Goal: Transaction & Acquisition: Purchase product/service

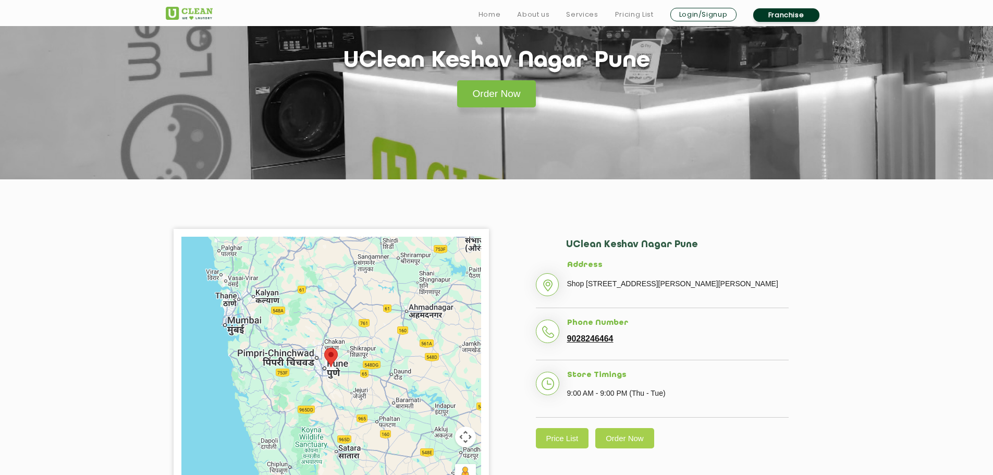
scroll to position [87, 0]
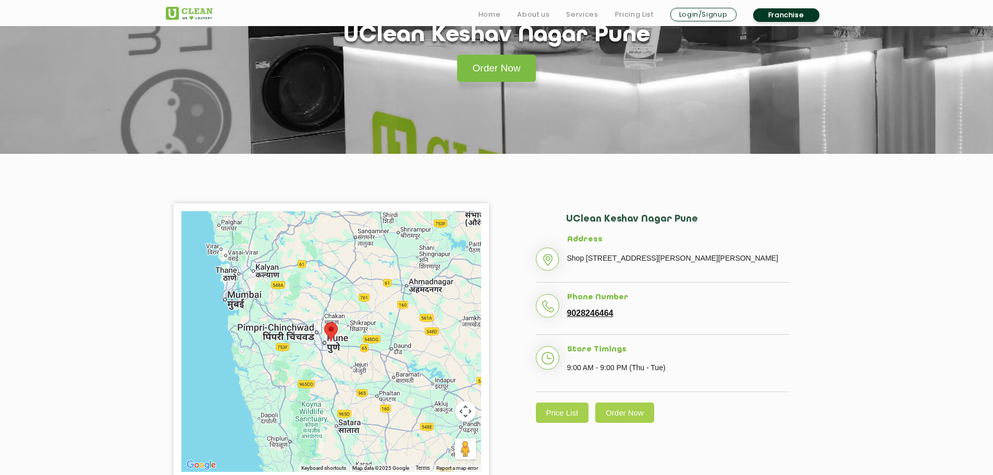
drag, startPoint x: 613, startPoint y: 256, endPoint x: 753, endPoint y: 259, distance: 140.8
click at [753, 259] on p "Shop [STREET_ADDRESS][PERSON_NAME][PERSON_NAME]" at bounding box center [678, 258] width 222 height 16
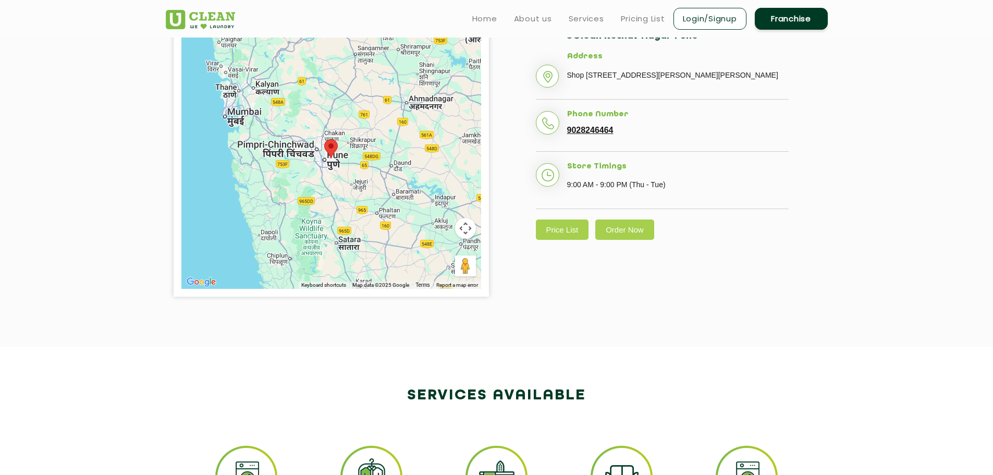
scroll to position [261, 0]
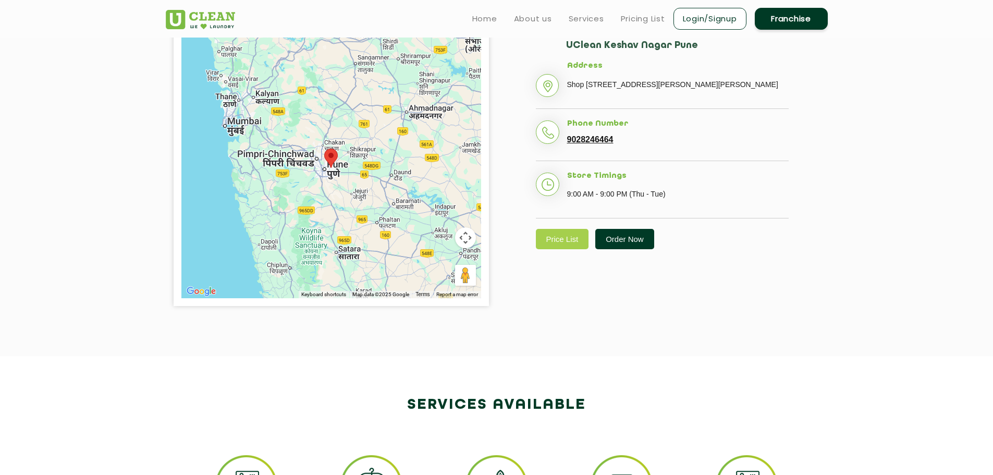
click at [630, 249] on link "Order Now" at bounding box center [624, 239] width 59 height 20
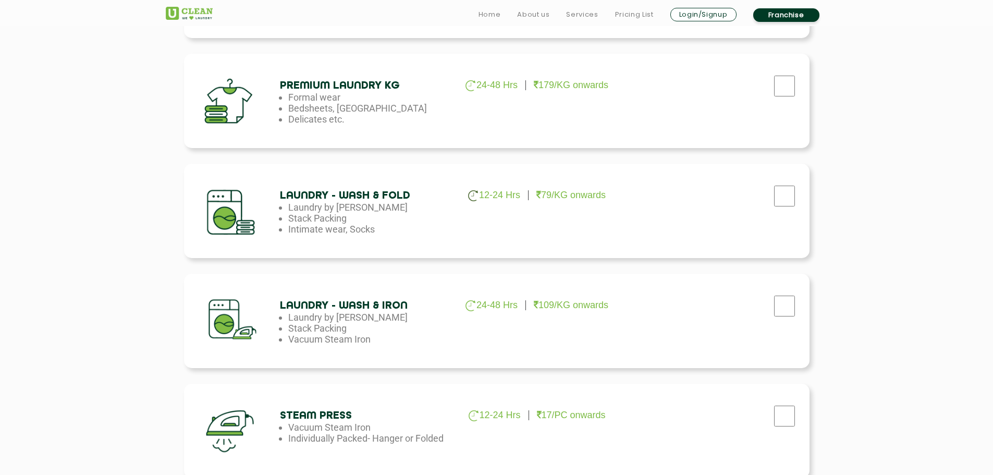
scroll to position [521, 0]
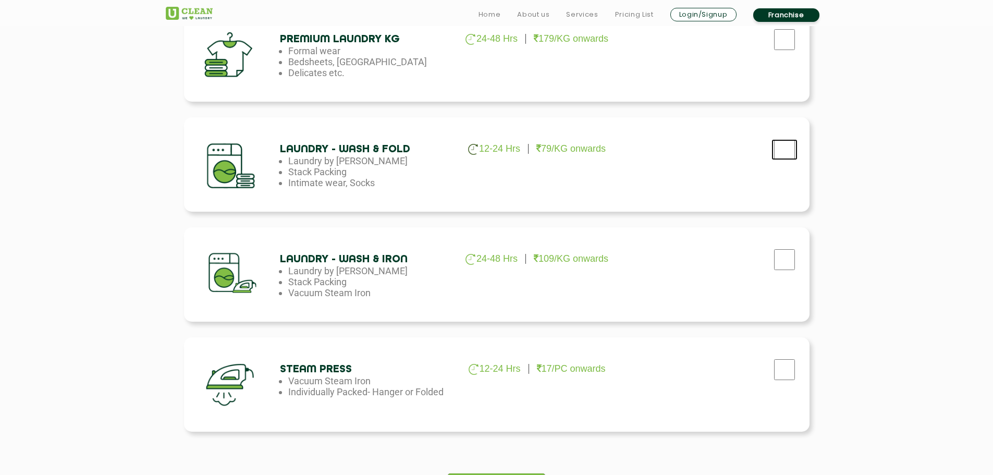
checkbox input "true"
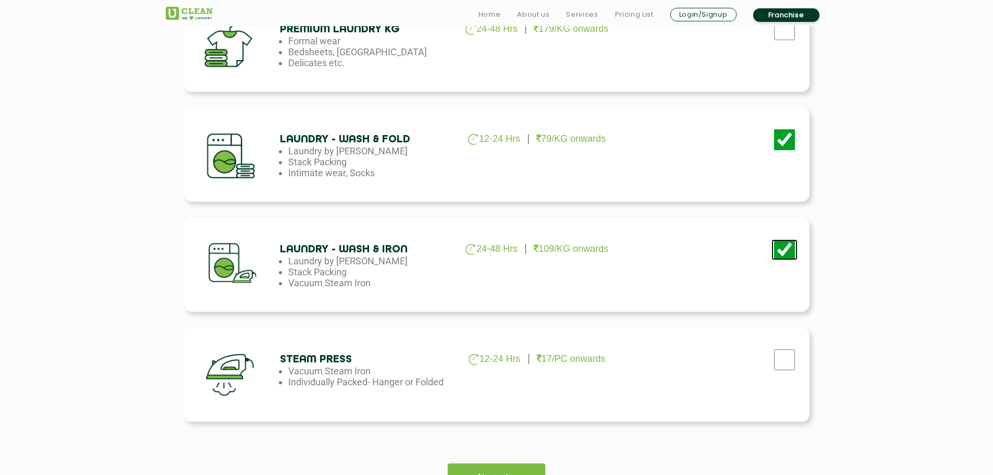
scroll to position [608, 0]
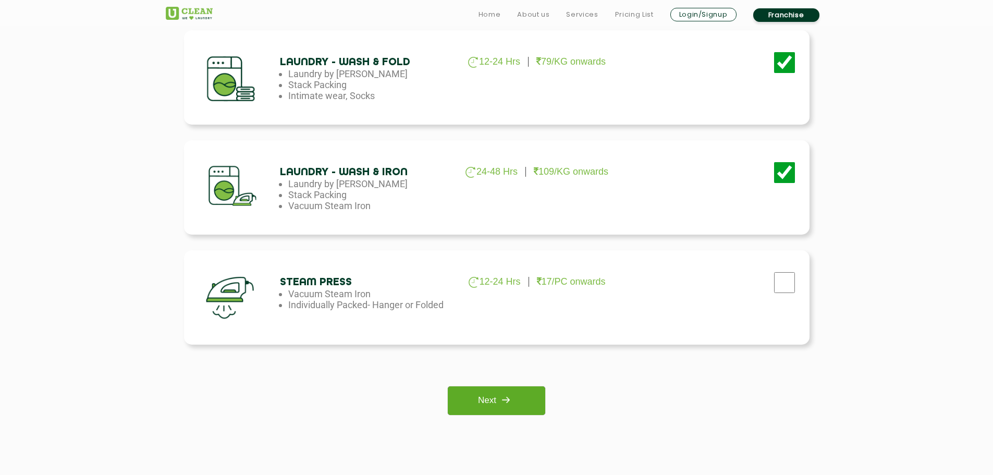
click at [515, 409] on img at bounding box center [505, 399] width 19 height 19
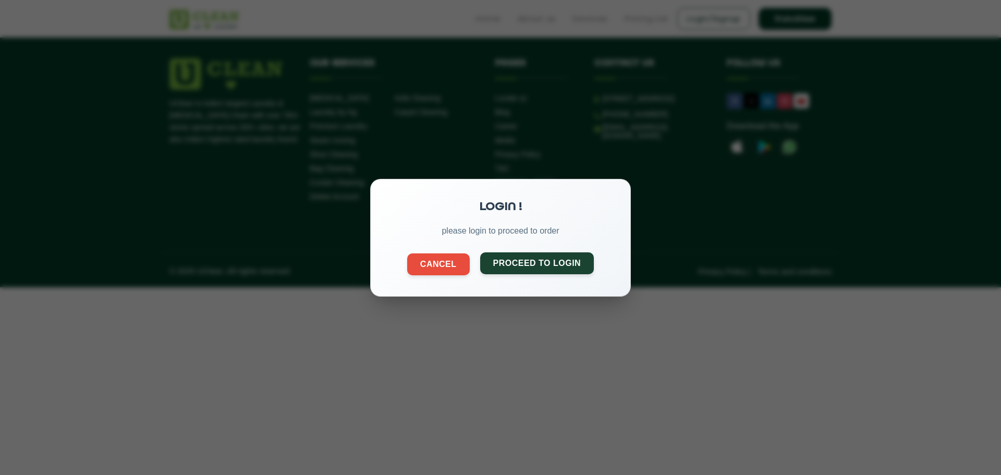
click at [532, 263] on button "Proceed to Login" at bounding box center [537, 263] width 114 height 22
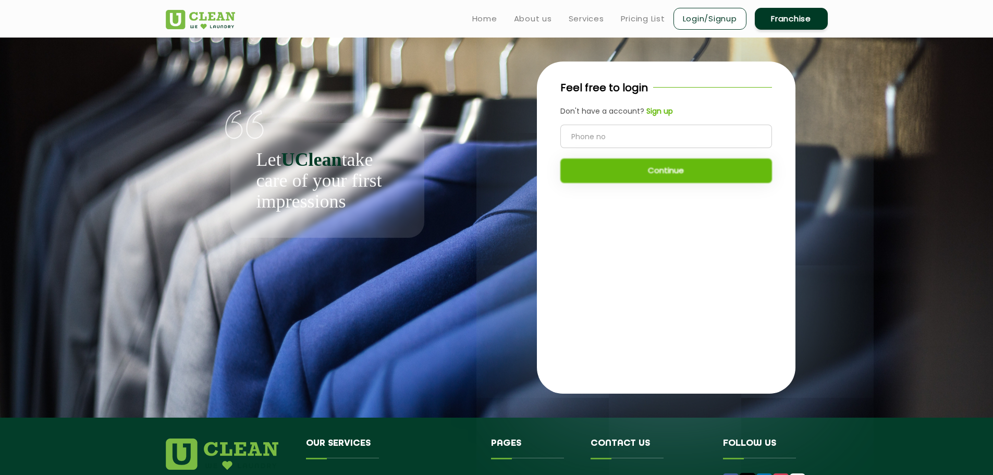
click at [659, 111] on b "Sign up" at bounding box center [659, 111] width 27 height 10
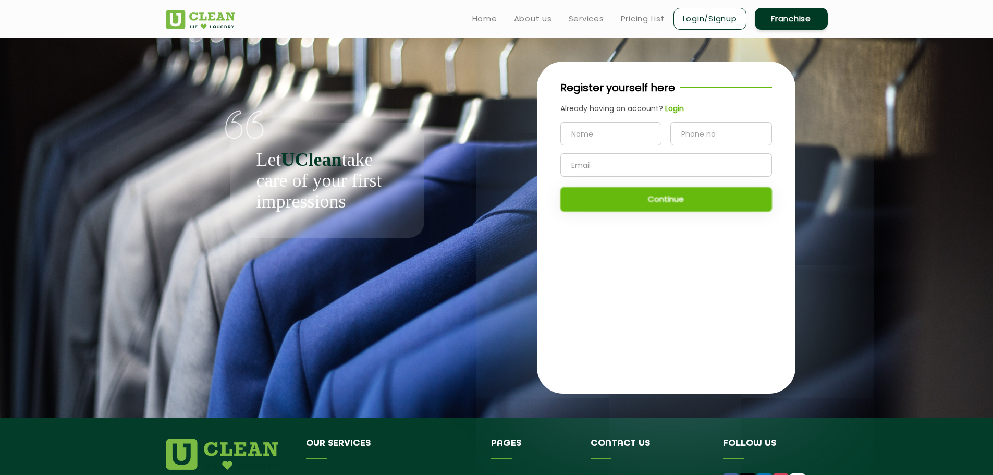
click at [608, 131] on input "text" at bounding box center [611, 133] width 102 height 23
type input "Shashi"
type input "8339828924"
click at [587, 168] on input "text" at bounding box center [666, 164] width 212 height 23
type input "[EMAIL_ADDRESS][DOMAIN_NAME]"
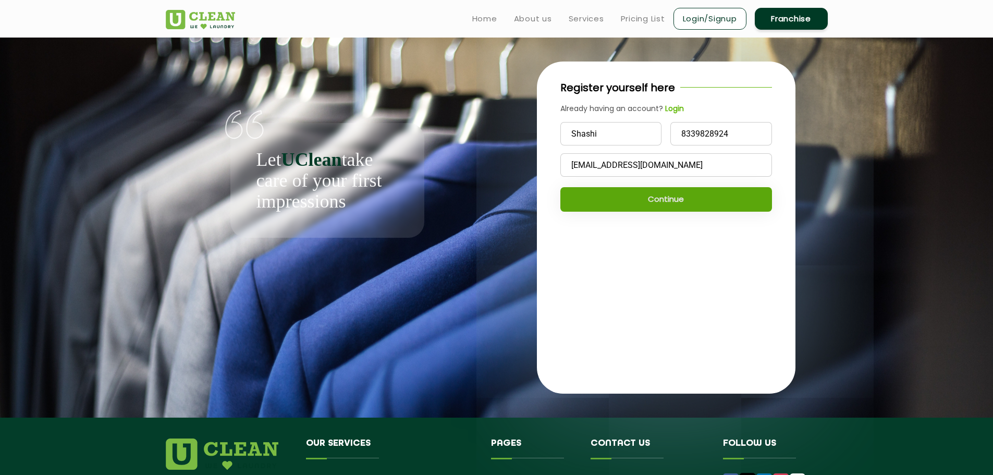
click at [641, 194] on button "Continue" at bounding box center [666, 199] width 212 height 25
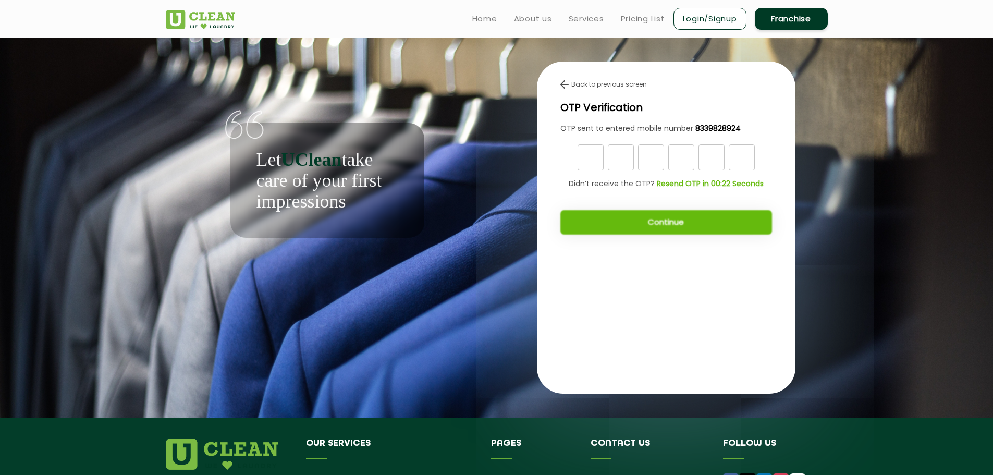
click at [593, 160] on input "text" at bounding box center [591, 157] width 26 height 26
type input "1"
type input "9"
type input "5"
type input "0"
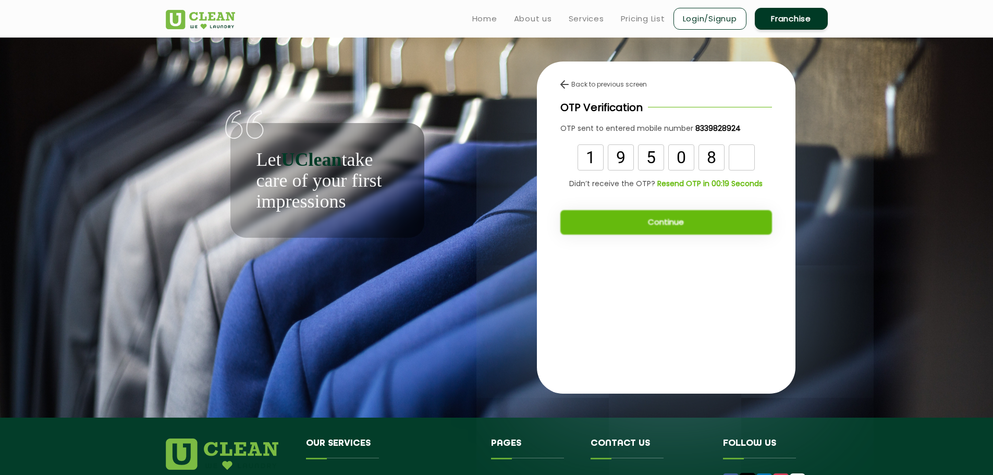
type input "8"
type input "4"
click at [608, 228] on button "Continue" at bounding box center [666, 222] width 212 height 25
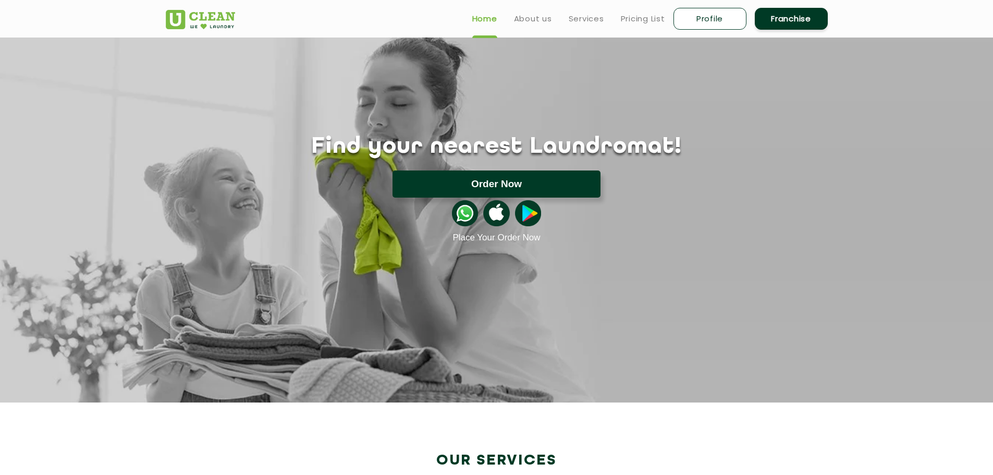
click at [554, 189] on button "Order Now" at bounding box center [497, 183] width 208 height 27
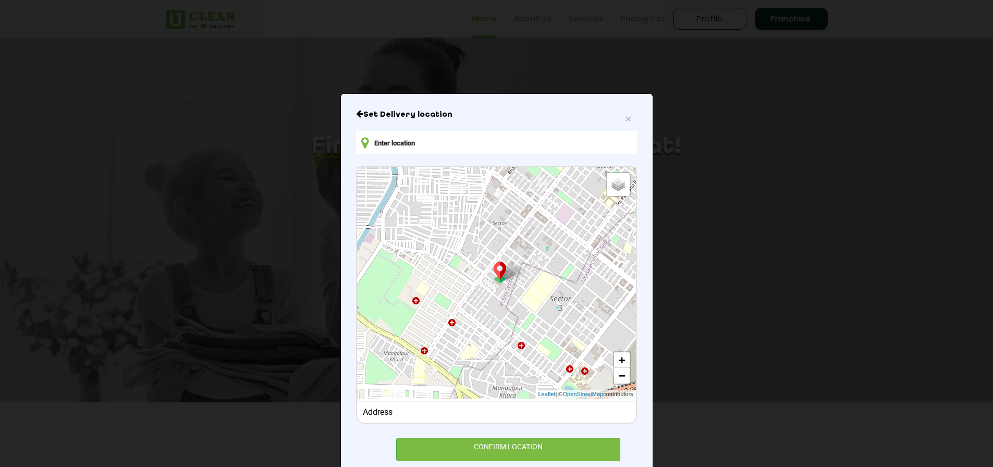
click at [501, 151] on input "text" at bounding box center [496, 142] width 280 height 23
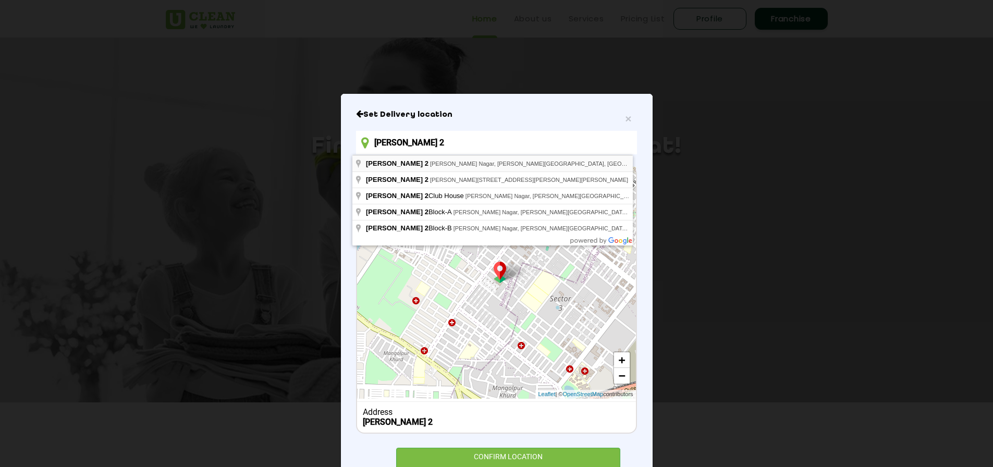
type input "Konark Krish 2, Mhasoba Nagar, Keshav Nagar, Mundhwa, Pune, Maharashtra, India"
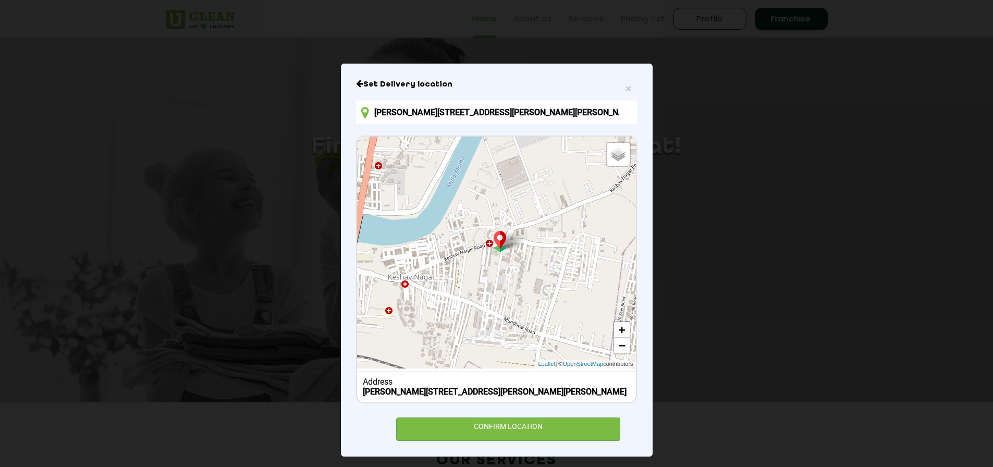
scroll to position [46, 0]
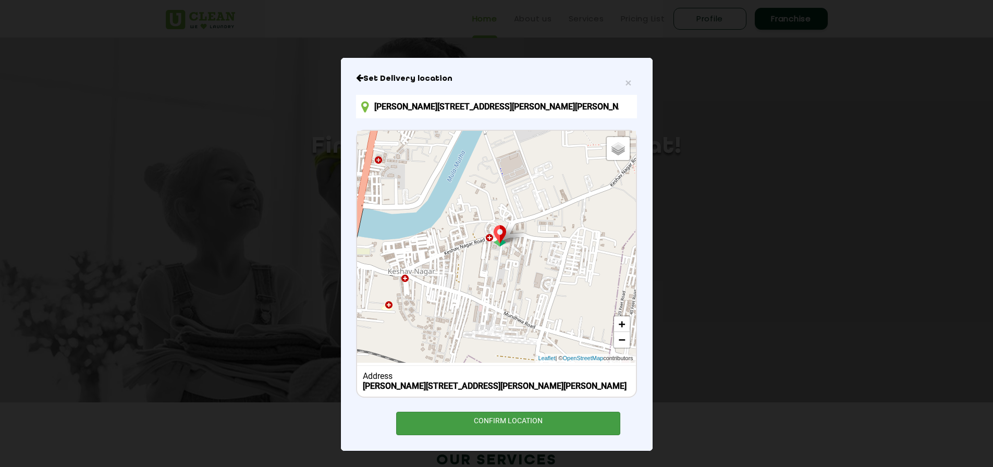
click at [562, 413] on div "CONFIRM LOCATION" at bounding box center [508, 423] width 225 height 23
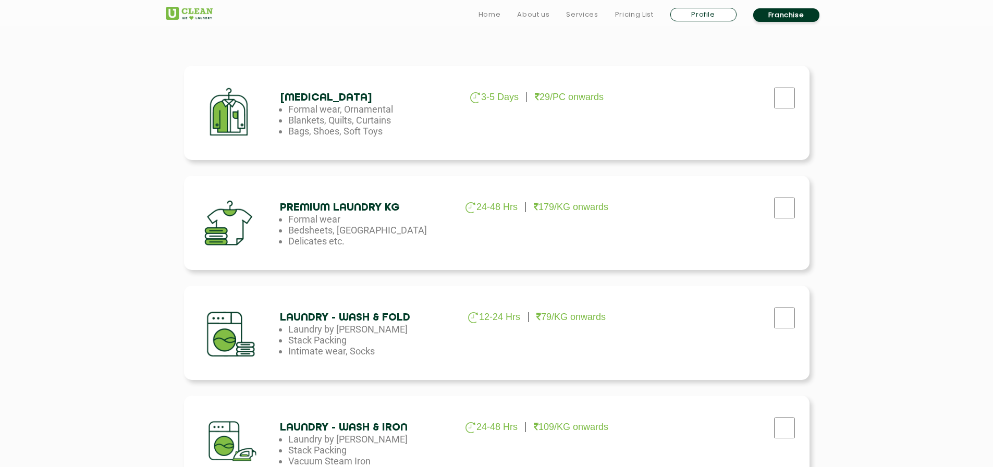
scroll to position [521, 0]
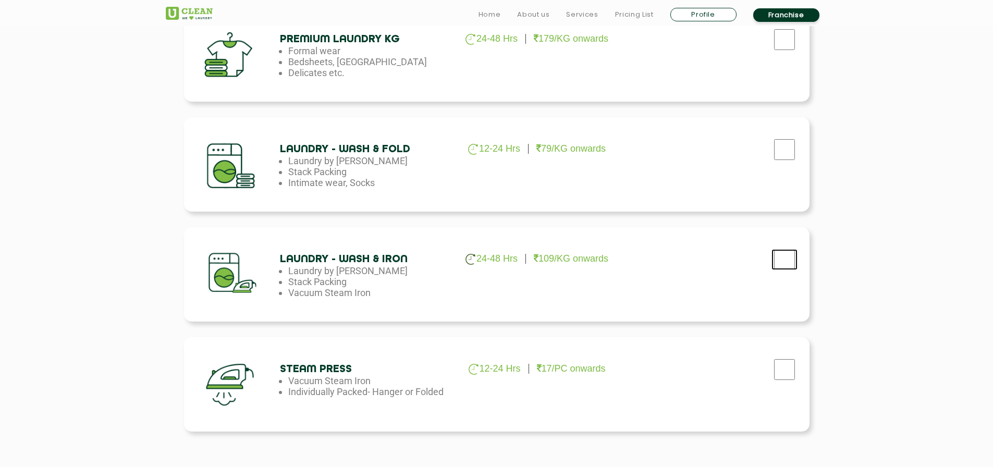
checkbox input "true"
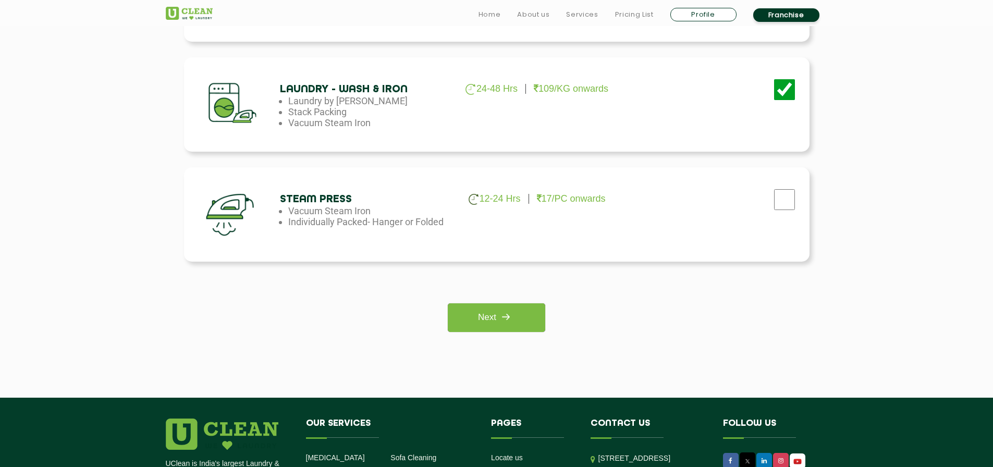
scroll to position [695, 0]
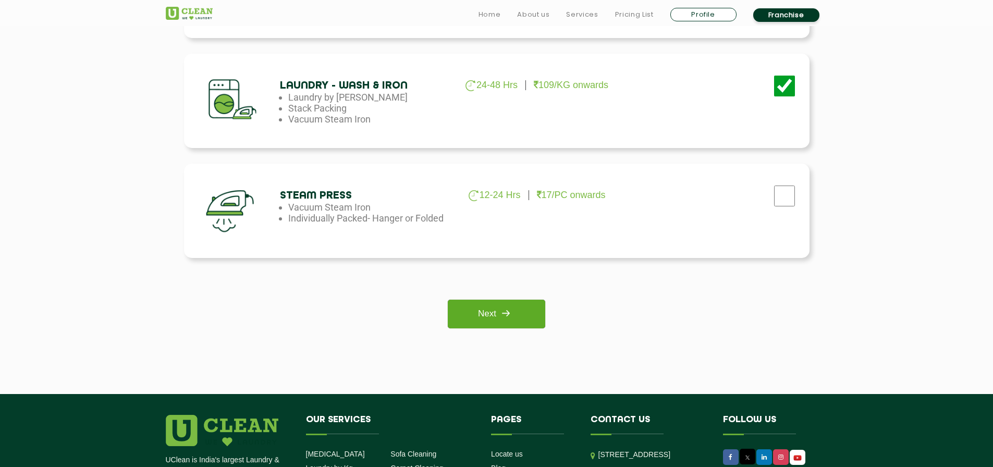
click at [496, 314] on link "Next" at bounding box center [496, 314] width 97 height 29
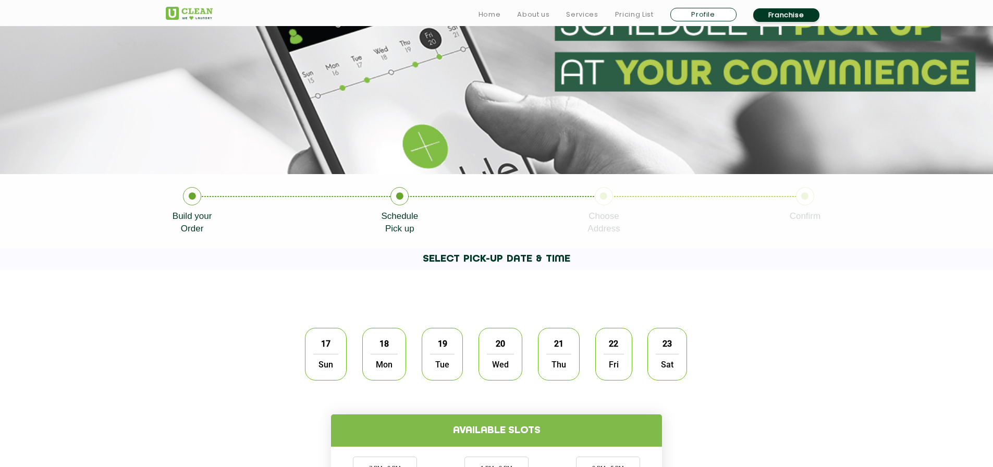
scroll to position [87, 0]
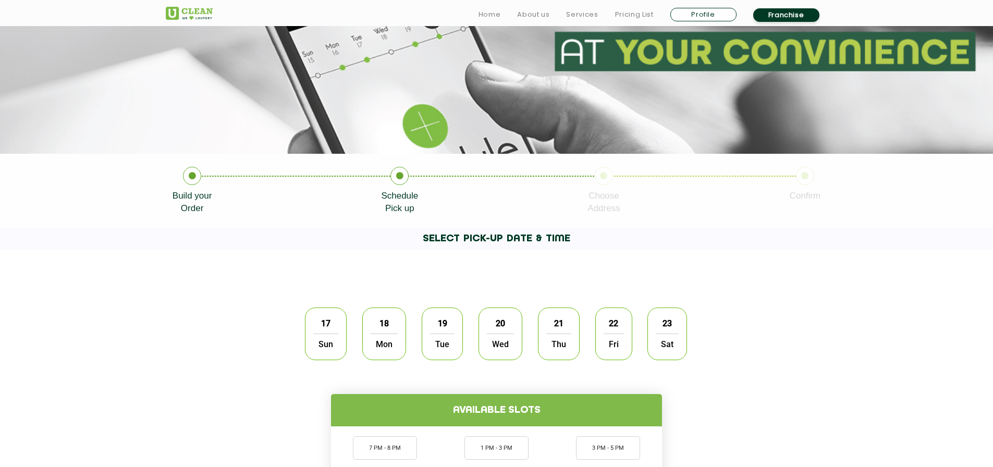
click at [320, 314] on span "17" at bounding box center [326, 323] width 20 height 20
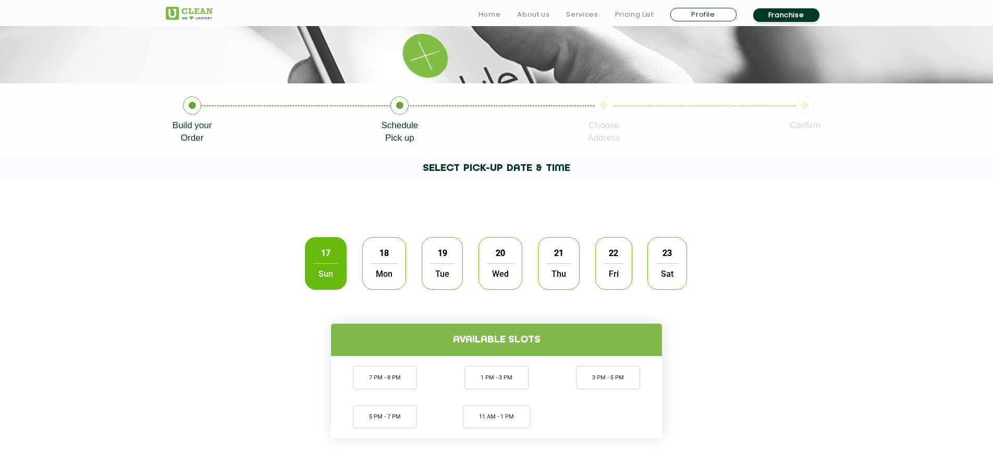
scroll to position [261, 0]
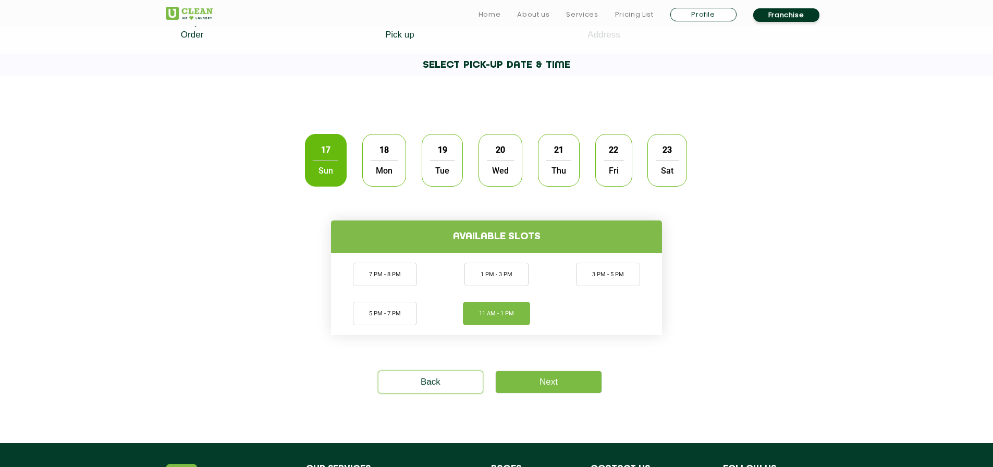
click at [495, 316] on li "11 AM - 1 PM" at bounding box center [496, 313] width 67 height 23
click at [534, 380] on link "Next" at bounding box center [549, 382] width 106 height 22
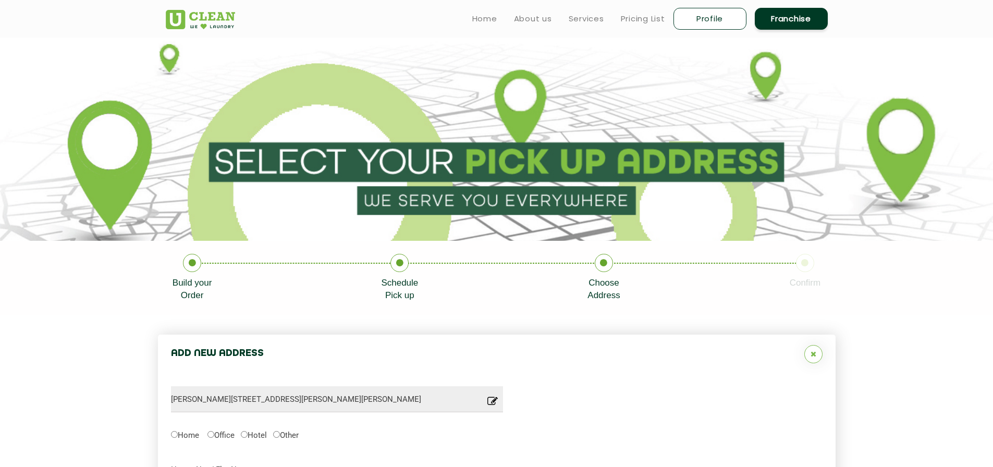
type input "Save"
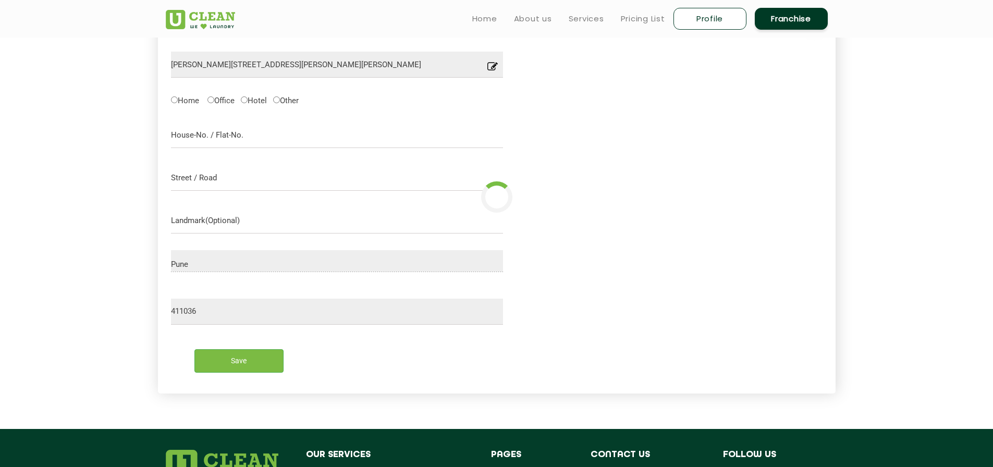
scroll to position [248, 0]
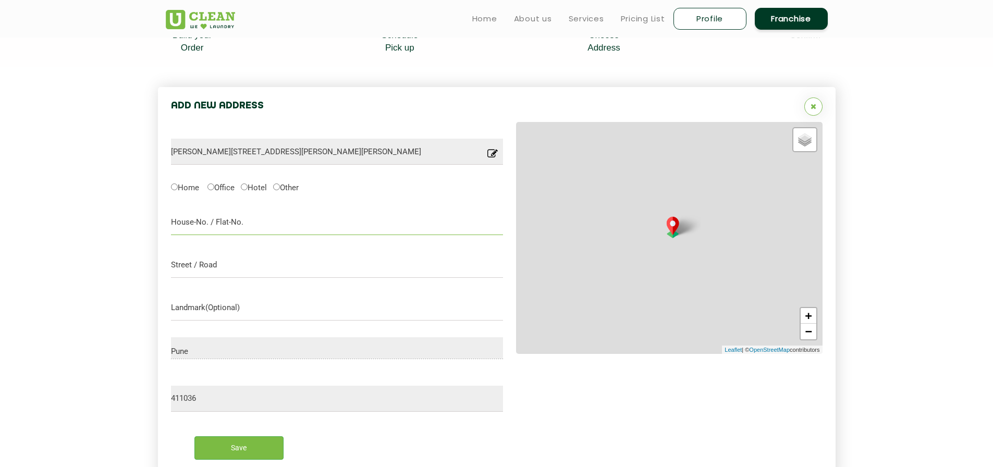
click at [328, 219] on input "text" at bounding box center [337, 222] width 333 height 26
click at [182, 189] on label "Home" at bounding box center [185, 186] width 28 height 11
click at [178, 189] on input "Home" at bounding box center [174, 186] width 7 height 7
radio input "true"
click at [235, 227] on input "text" at bounding box center [337, 222] width 333 height 26
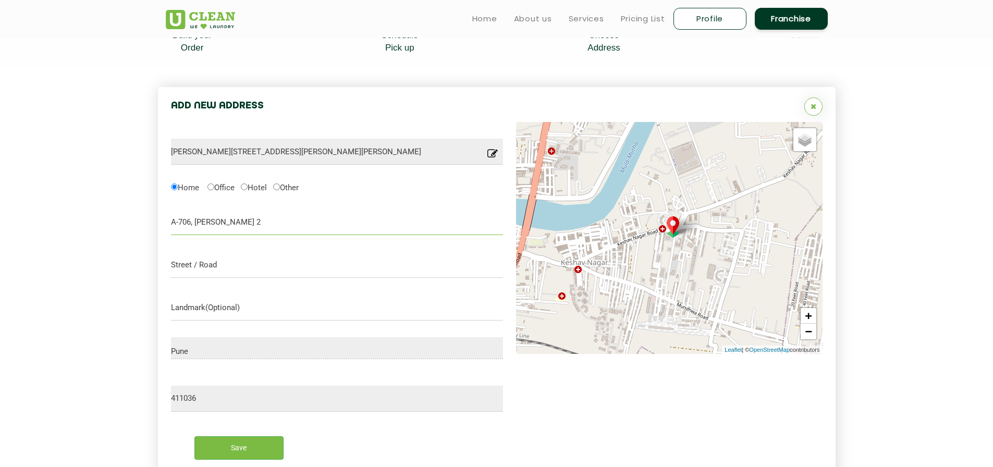
type input "A-706, Konark Krish 2"
click at [237, 270] on input "text" at bounding box center [337, 265] width 333 height 26
click at [183, 304] on input "text" at bounding box center [337, 308] width 333 height 26
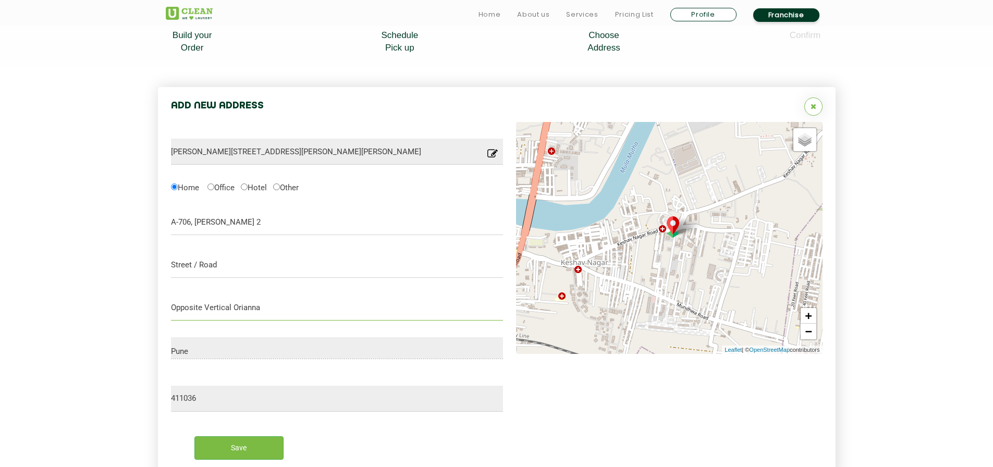
scroll to position [422, 0]
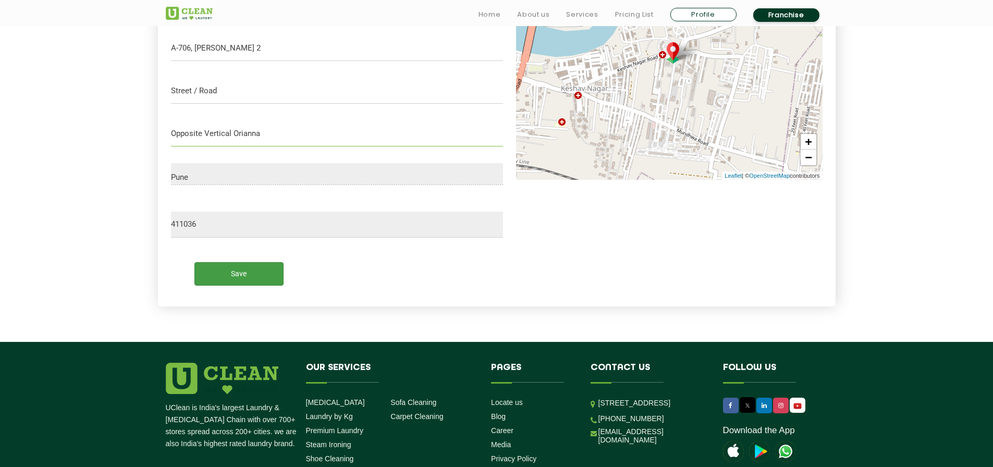
type input "Opposite Vertical Orianna"
click at [226, 279] on input "Save" at bounding box center [238, 273] width 89 height 23
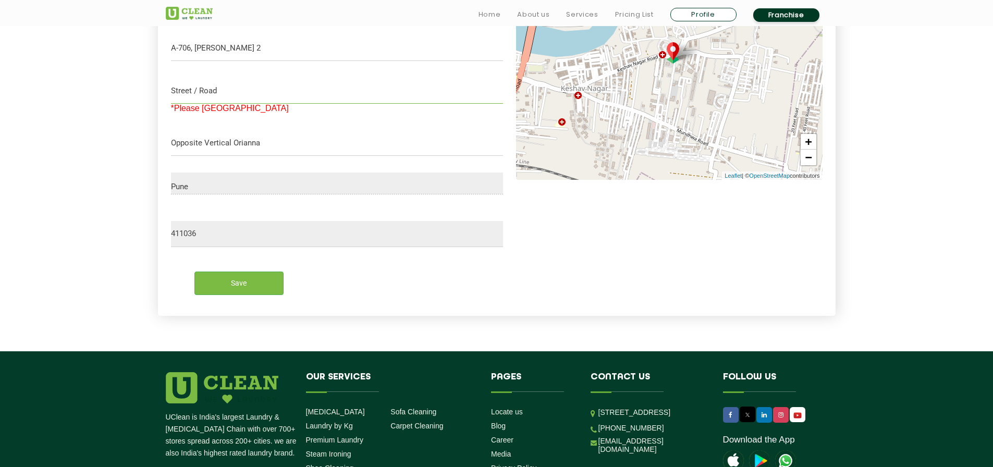
click at [311, 95] on input "text" at bounding box center [337, 91] width 333 height 26
type input "Keshav Nagar"
click at [260, 289] on input "Save" at bounding box center [238, 283] width 89 height 23
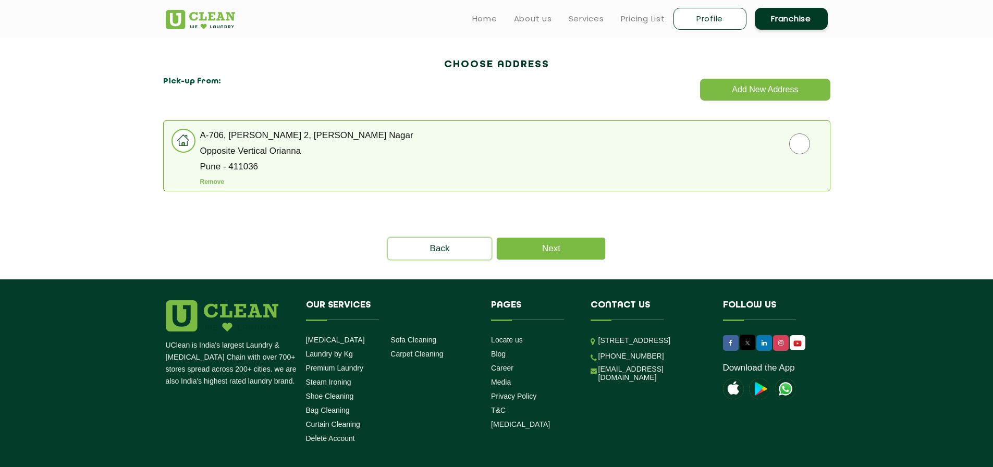
scroll to position [263, 0]
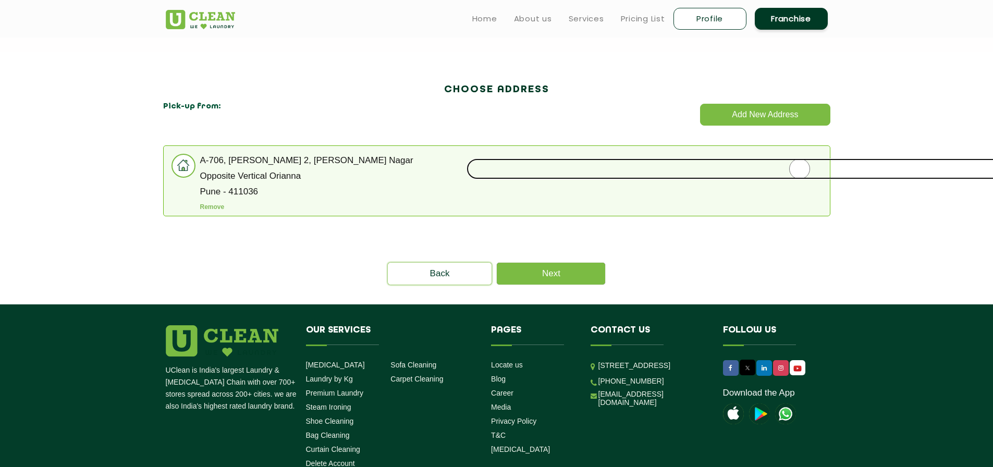
drag, startPoint x: 798, startPoint y: 167, endPoint x: 597, endPoint y: 219, distance: 207.4
click at [798, 167] on input "radio" at bounding box center [800, 168] width 666 height 21
radio input "true"
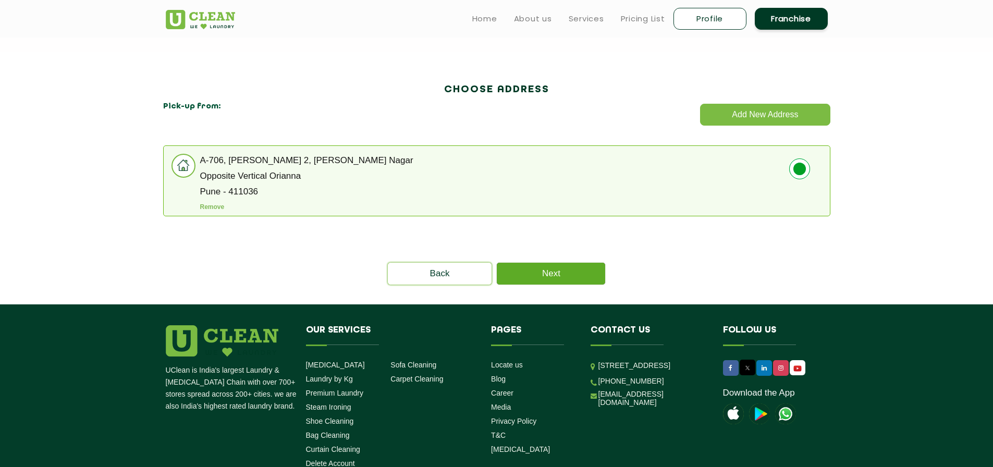
click at [545, 269] on link "Next" at bounding box center [551, 274] width 108 height 22
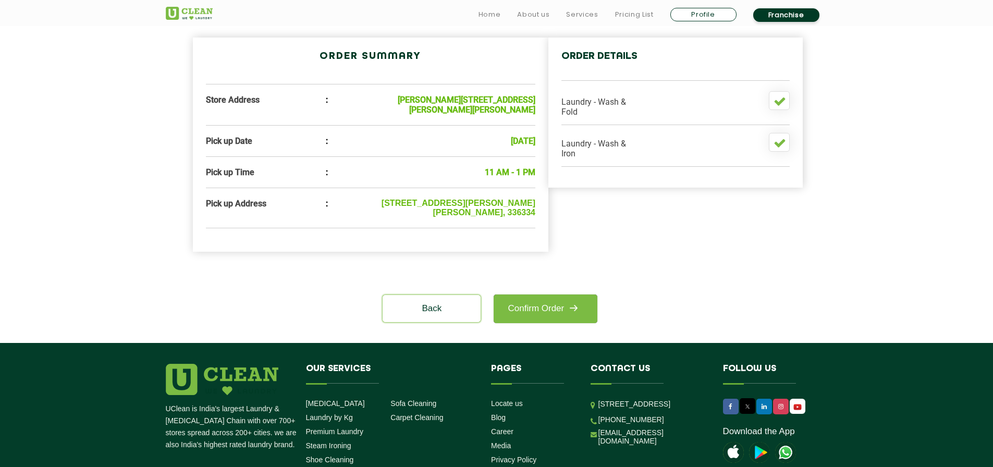
scroll to position [348, 0]
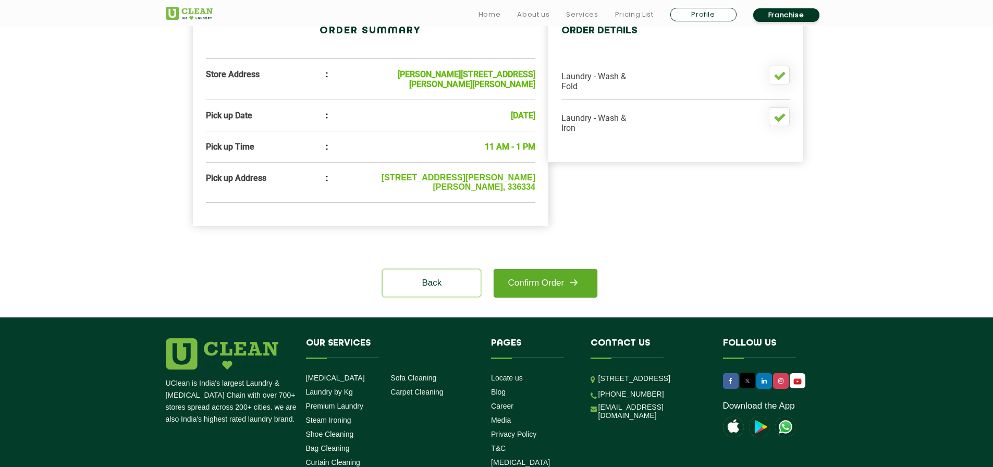
click at [565, 283] on link "Confirm Order" at bounding box center [545, 283] width 103 height 29
